Goal: Find specific page/section: Find specific page/section

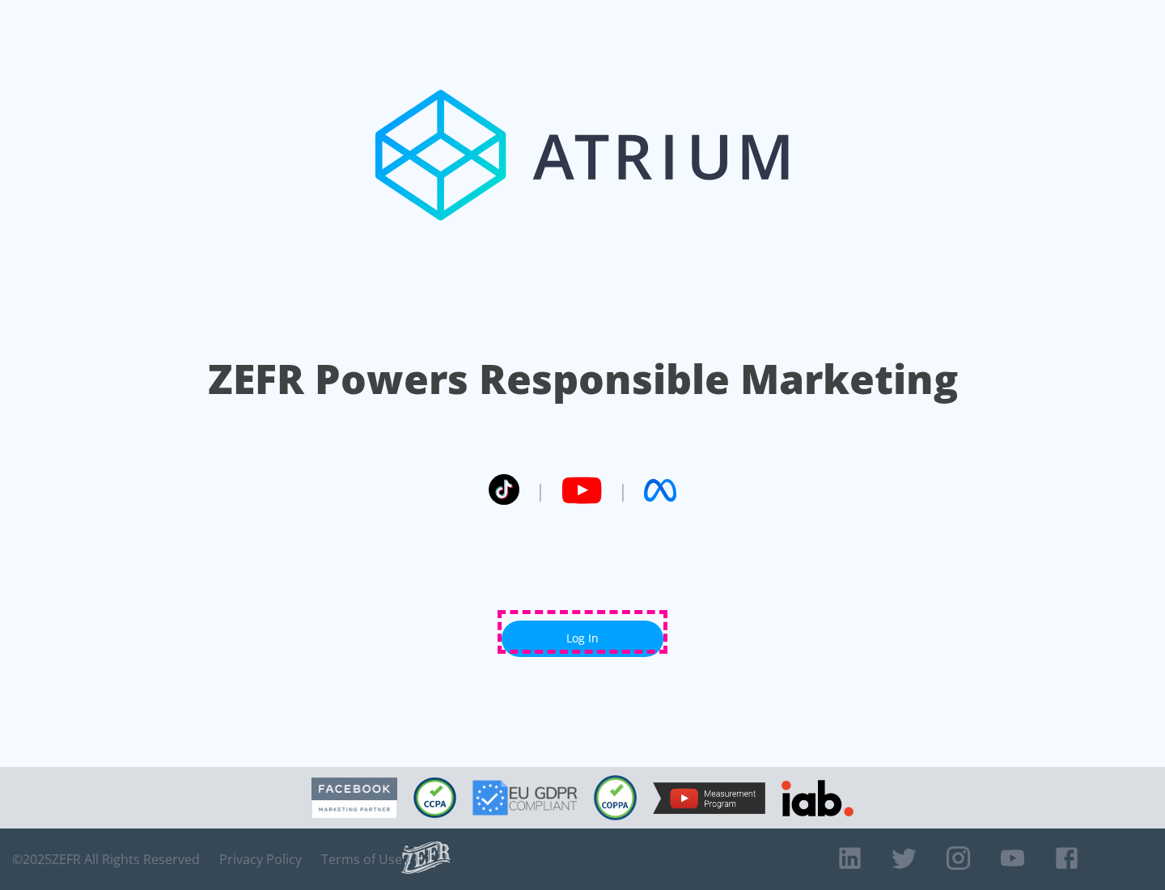
click at [583, 632] on link "Log In" at bounding box center [583, 639] width 162 height 36
